Goal: Task Accomplishment & Management: Manage account settings

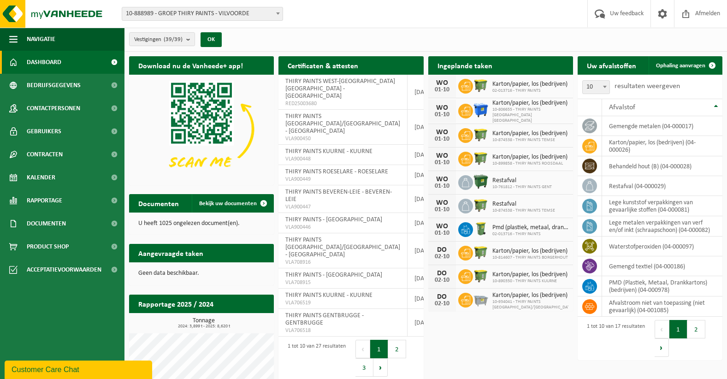
click at [278, 13] on b at bounding box center [278, 13] width 4 height 2
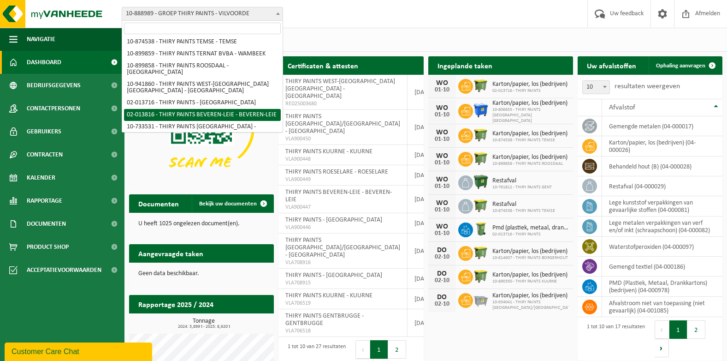
scroll to position [231, 0]
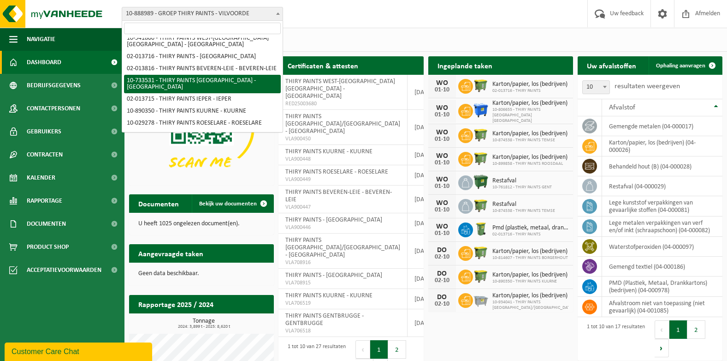
select select "19182"
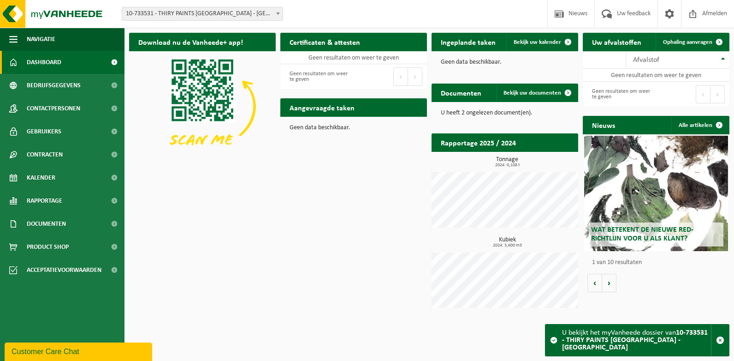
click at [277, 12] on span at bounding box center [277, 13] width 9 height 12
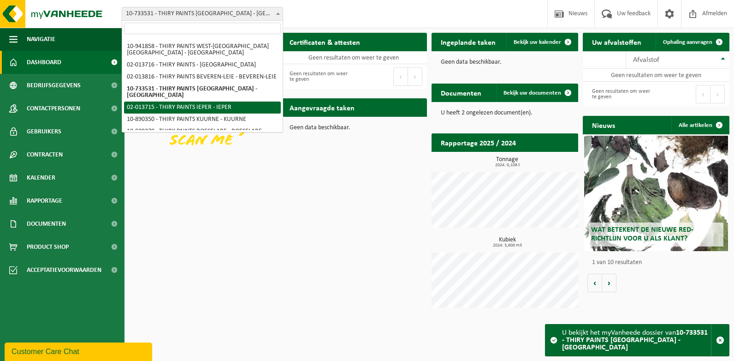
scroll to position [420, 0]
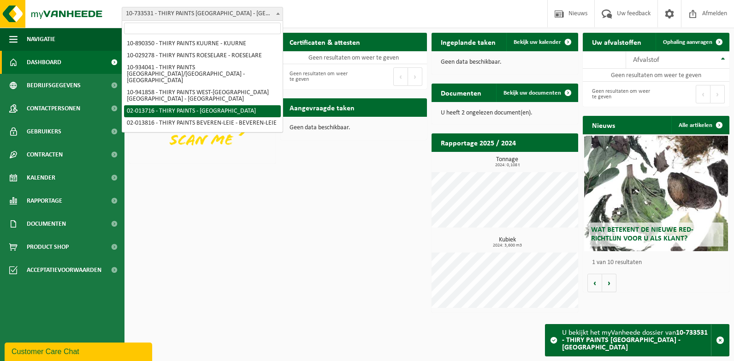
select select "19031"
